Goal: Task Accomplishment & Management: Complete application form

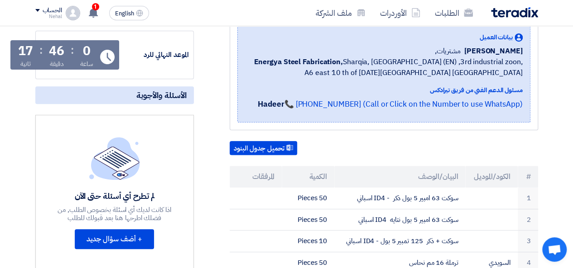
scroll to position [91, 0]
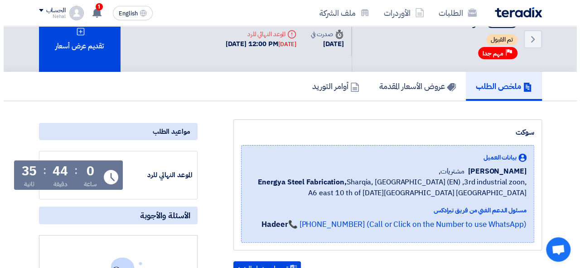
scroll to position [0, 0]
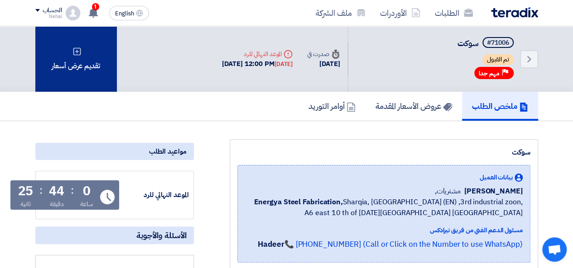
click at [98, 50] on div "تقديم عرض أسعار" at bounding box center [75, 59] width 81 height 66
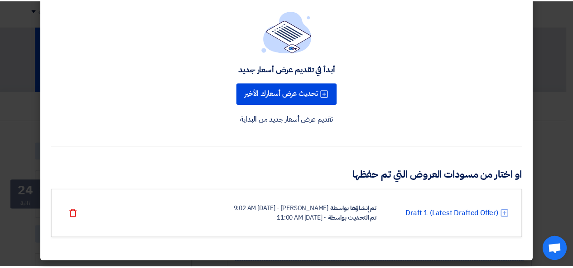
scroll to position [50, 0]
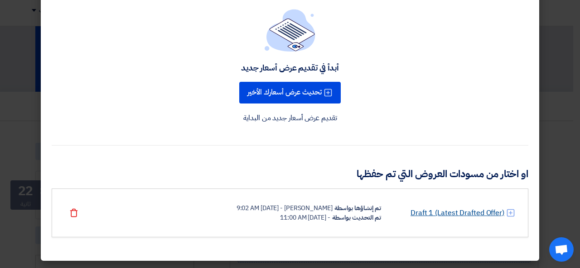
click at [477, 209] on link "Draft 1 (Latest Drafted Offer)" at bounding box center [457, 213] width 94 height 11
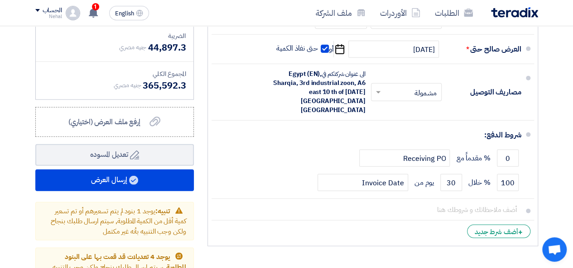
scroll to position [1222, 0]
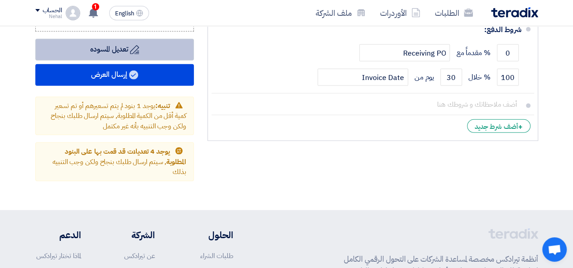
click at [147, 53] on button "Draft تعديل المسوده" at bounding box center [114, 50] width 158 height 22
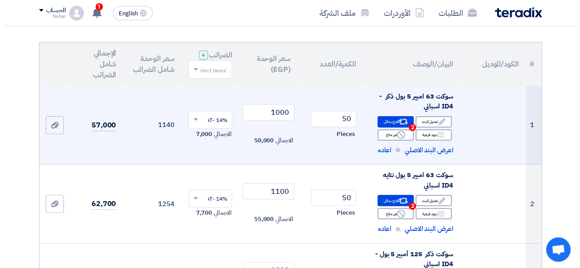
scroll to position [91, 0]
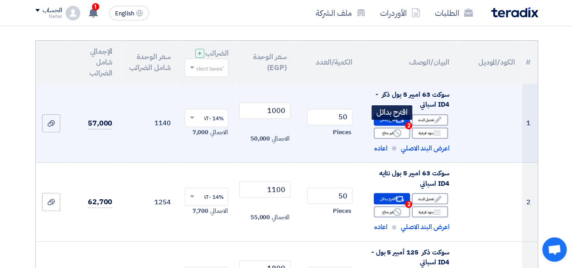
click at [390, 126] on div "Alternative اقترح بدائل 2" at bounding box center [392, 120] width 36 height 11
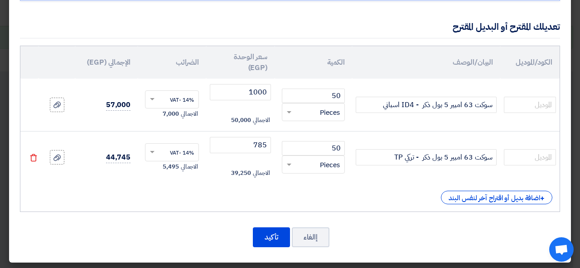
scroll to position [0, 0]
click at [316, 238] on button "إالغاء" at bounding box center [311, 238] width 38 height 20
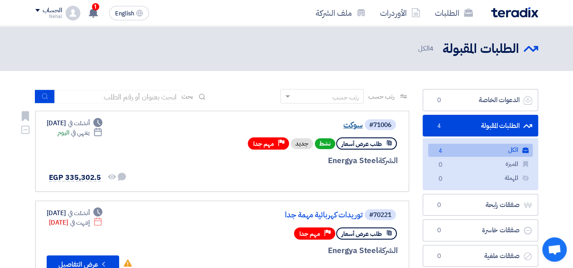
click at [348, 125] on link "سوكت" at bounding box center [272, 125] width 181 height 8
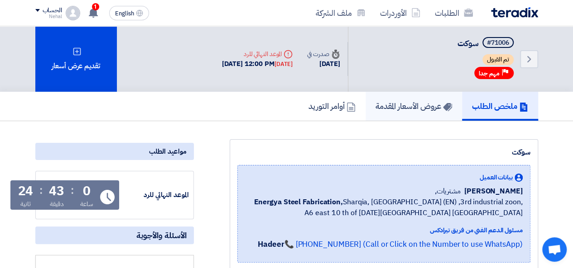
click at [417, 104] on h5 "عروض الأسعار المقدمة" at bounding box center [413, 106] width 77 height 10
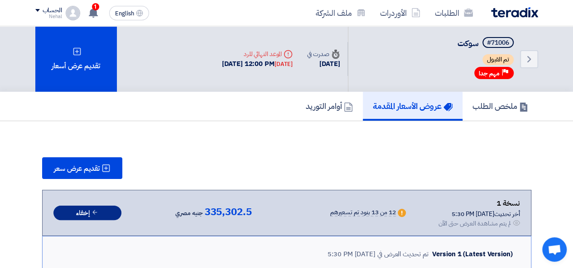
click at [96, 213] on icon at bounding box center [94, 212] width 7 height 7
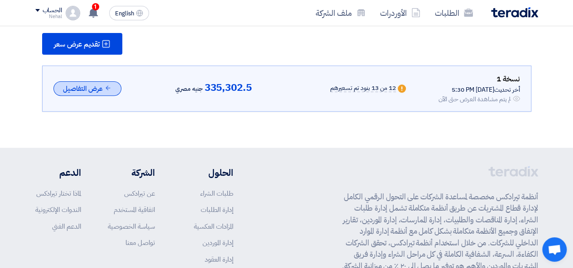
scroll to position [136, 0]
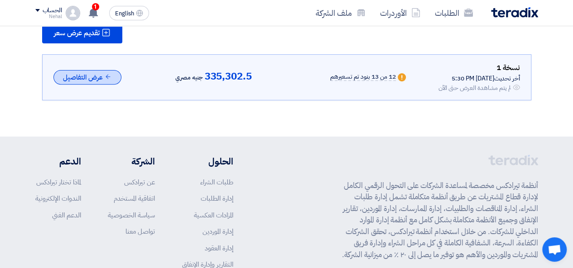
click at [91, 79] on button "عرض التفاصيل" at bounding box center [87, 77] width 68 height 15
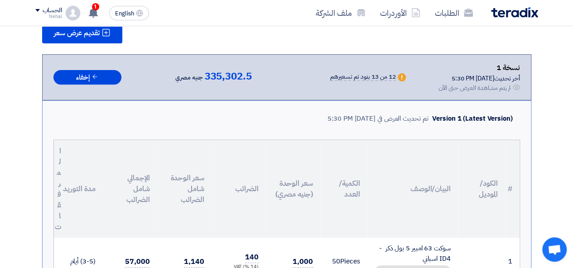
click at [401, 76] on use at bounding box center [401, 77] width 1 height 5
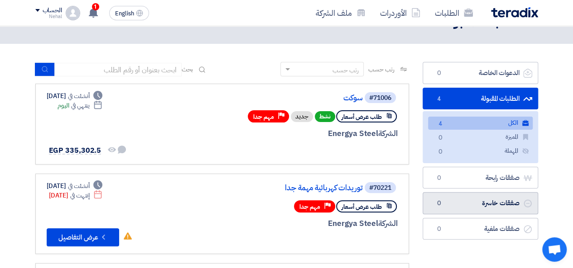
scroll to position [0, 0]
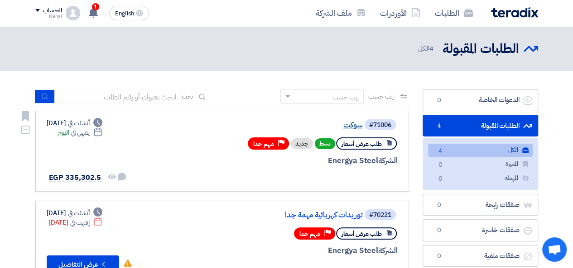
click at [350, 123] on link "سوكت" at bounding box center [272, 125] width 181 height 8
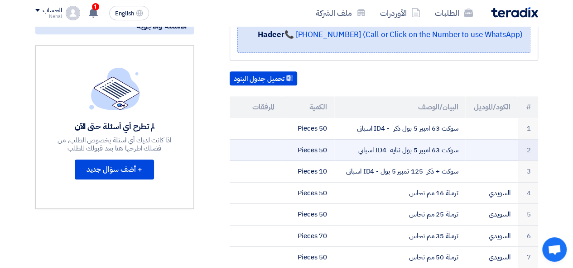
scroll to position [181, 0]
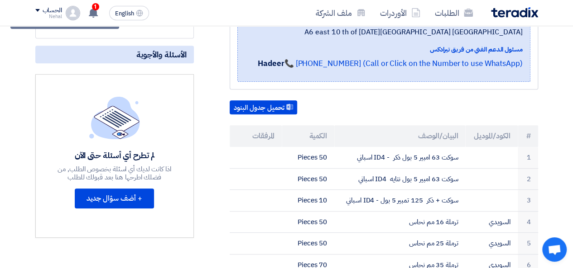
click at [384, 101] on div "تحميل جدول البنود" at bounding box center [384, 108] width 308 height 14
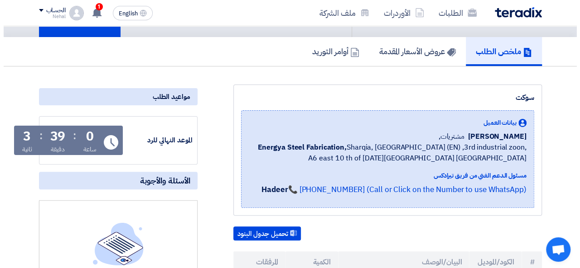
scroll to position [0, 0]
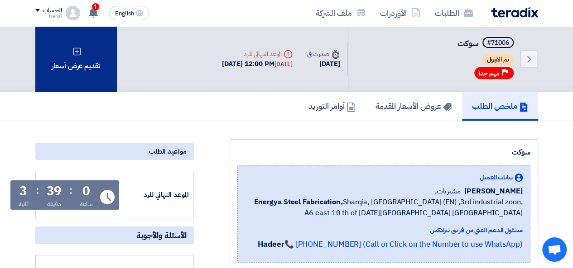
click at [101, 52] on div "تقديم عرض أسعار" at bounding box center [75, 59] width 81 height 66
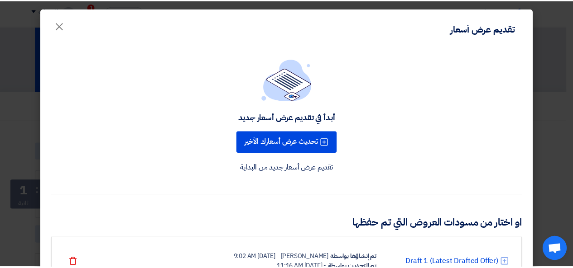
scroll to position [50, 0]
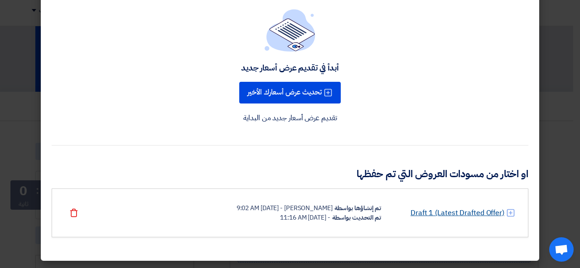
click at [484, 217] on link "Draft 1 (Latest Drafted Offer)" at bounding box center [457, 213] width 94 height 11
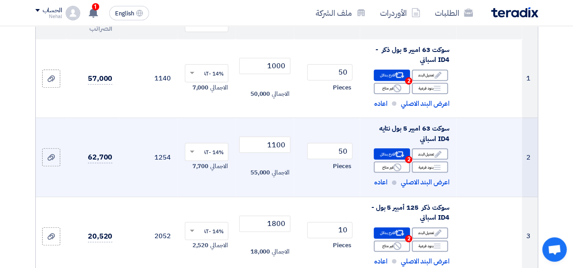
scroll to position [136, 0]
